Goal: Navigation & Orientation: Find specific page/section

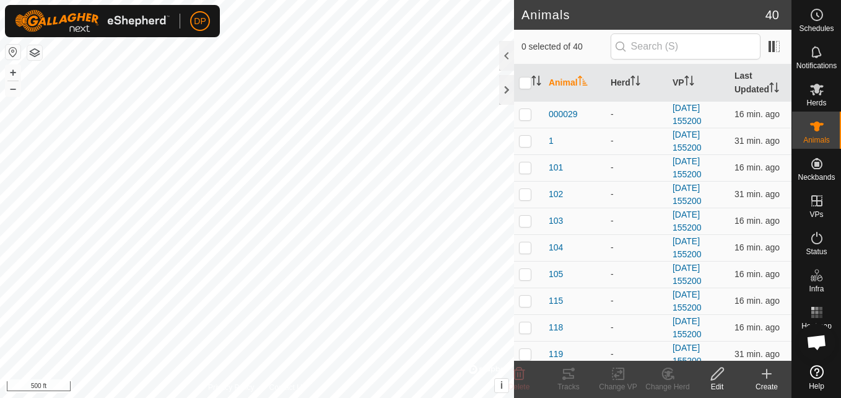
scroll to position [705, 0]
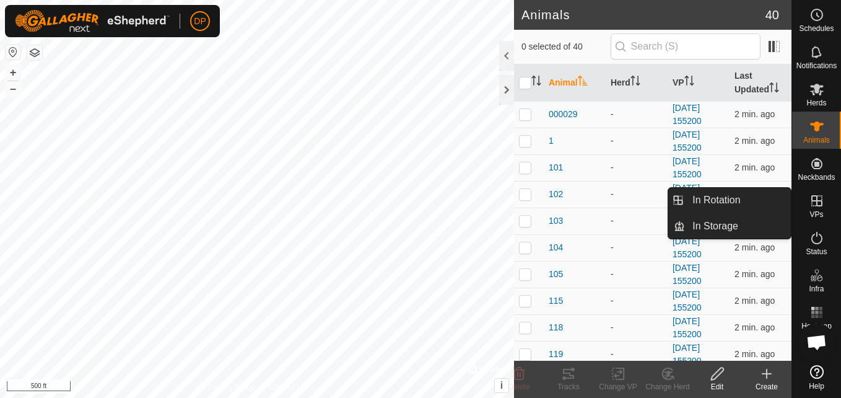
scroll to position [705, 0]
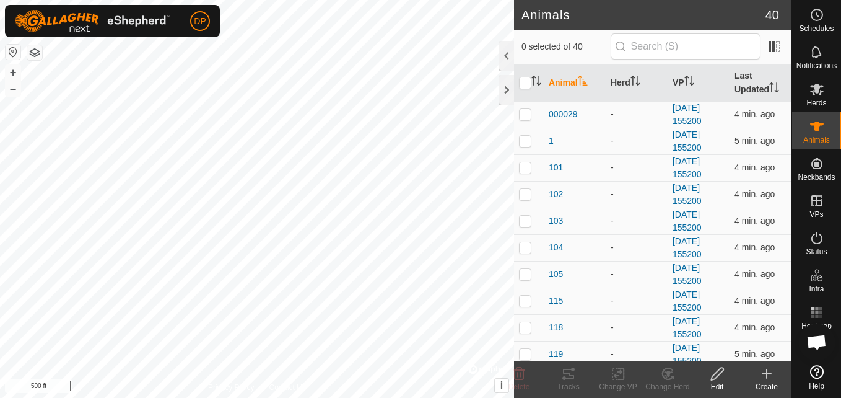
scroll to position [705, 0]
